Goal: Find specific page/section: Find specific page/section

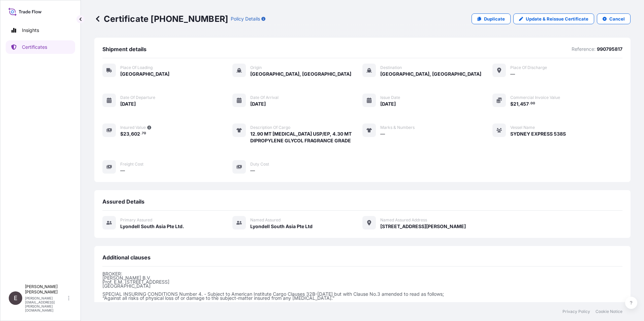
scroll to position [77, 0]
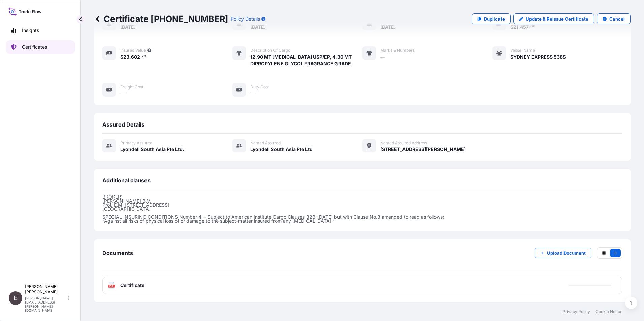
click at [39, 47] on p "Certificates" at bounding box center [34, 47] width 25 height 7
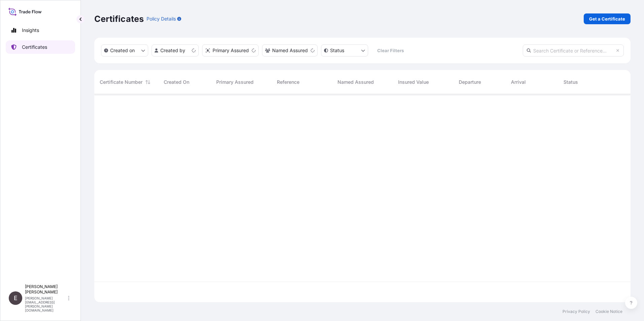
scroll to position [207, 531]
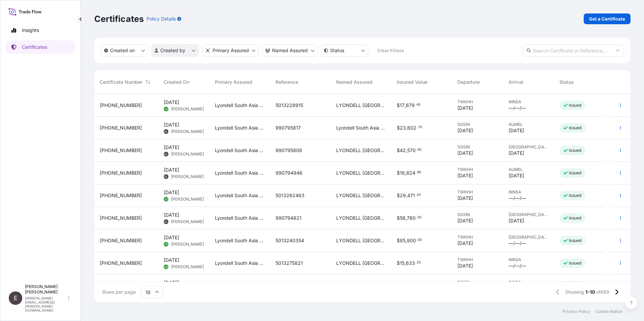
click at [171, 49] on html "Insights Certificates E [PERSON_NAME] [PERSON_NAME][EMAIL_ADDRESS][PERSON_NAME]…" at bounding box center [322, 160] width 644 height 321
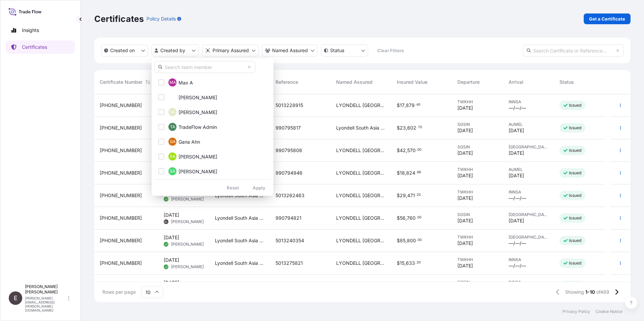
click at [179, 64] on input "text" at bounding box center [204, 67] width 101 height 12
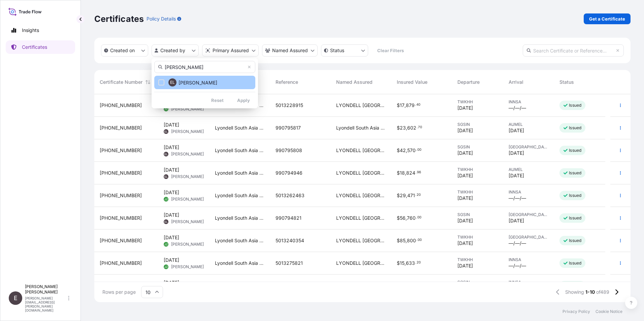
type input "[PERSON_NAME]"
click at [175, 78] on div "EL" at bounding box center [172, 82] width 8 height 8
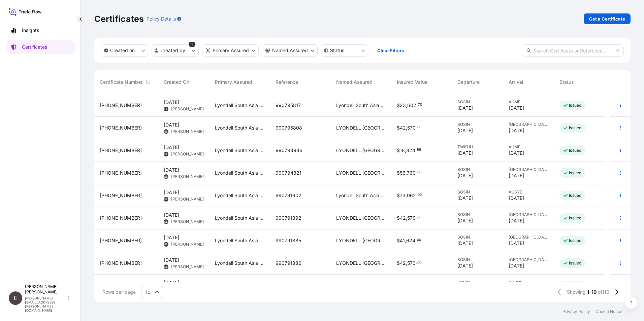
click at [159, 293] on div "10" at bounding box center [152, 292] width 22 height 12
click at [155, 274] on div "50" at bounding box center [152, 273] width 17 height 13
